Goal: Navigation & Orientation: Go to known website

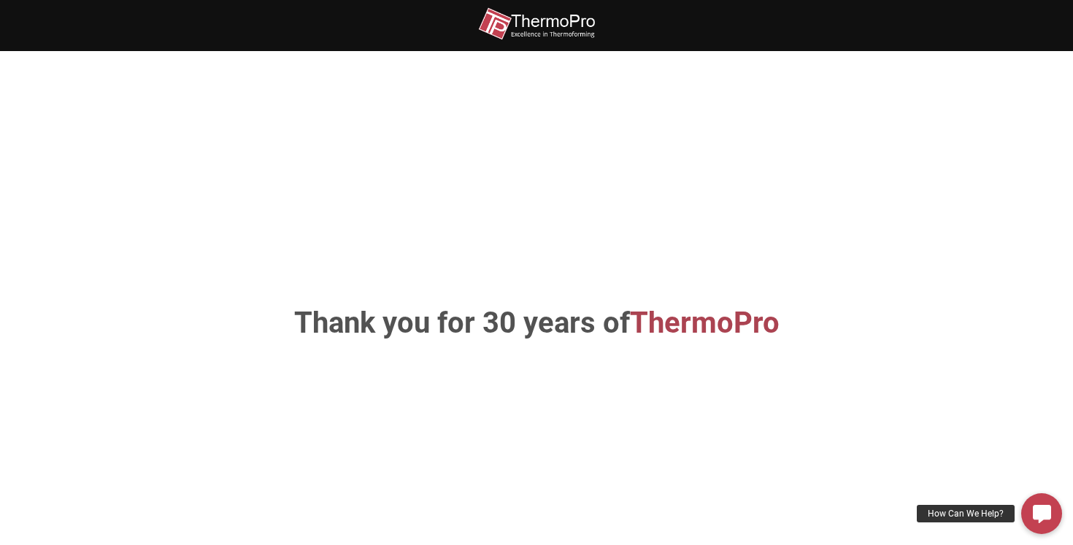
click at [527, 17] on img at bounding box center [536, 23] width 117 height 33
click at [503, 26] on img at bounding box center [536, 23] width 117 height 33
click at [525, 23] on img at bounding box center [536, 23] width 117 height 33
